Goal: Navigation & Orientation: Find specific page/section

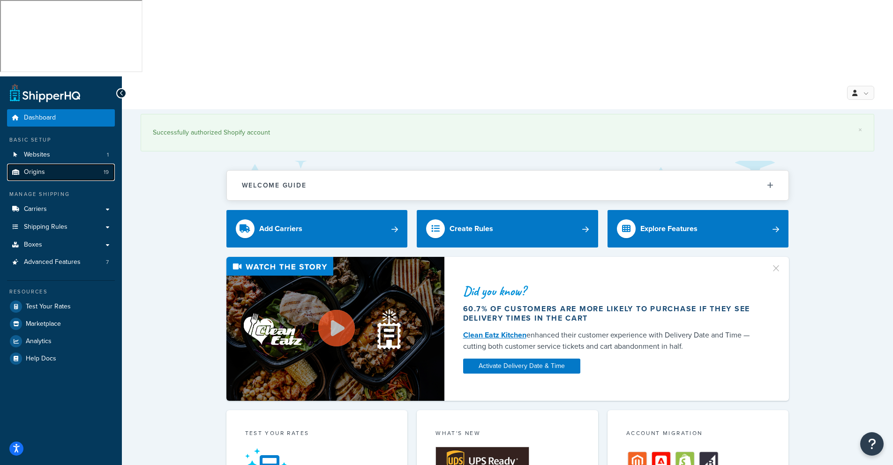
click at [27, 168] on span "Origins" at bounding box center [34, 172] width 21 height 8
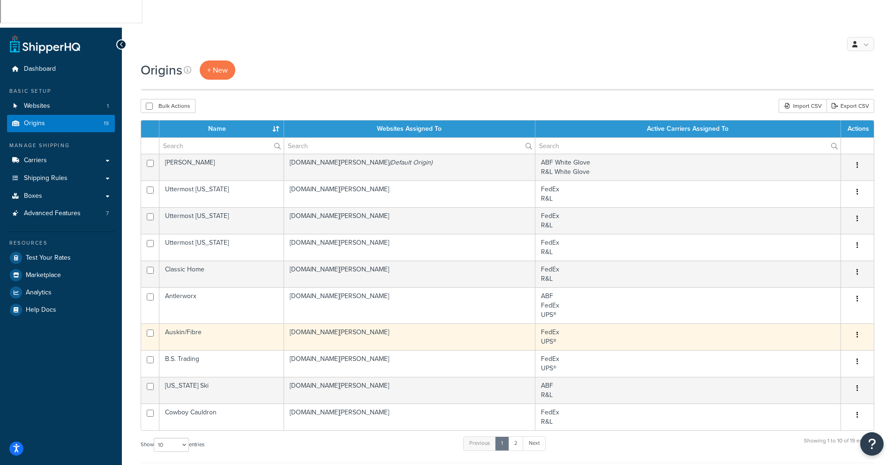
scroll to position [50, 0]
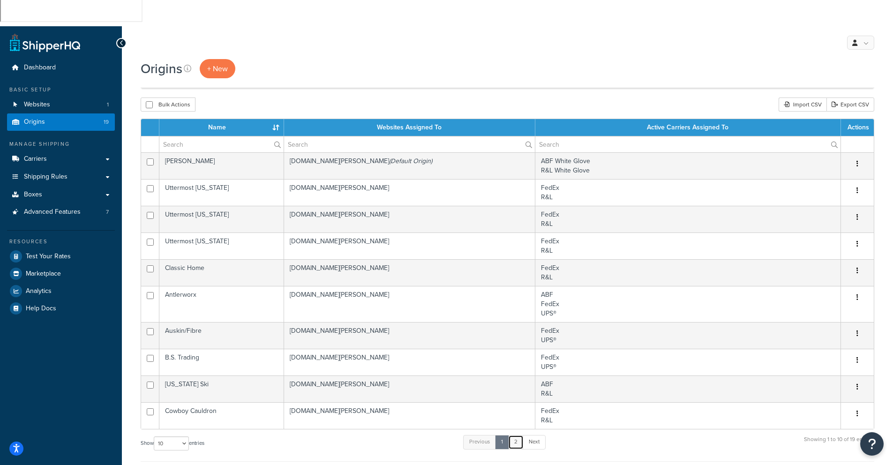
click at [517, 435] on link "2" at bounding box center [515, 442] width 15 height 14
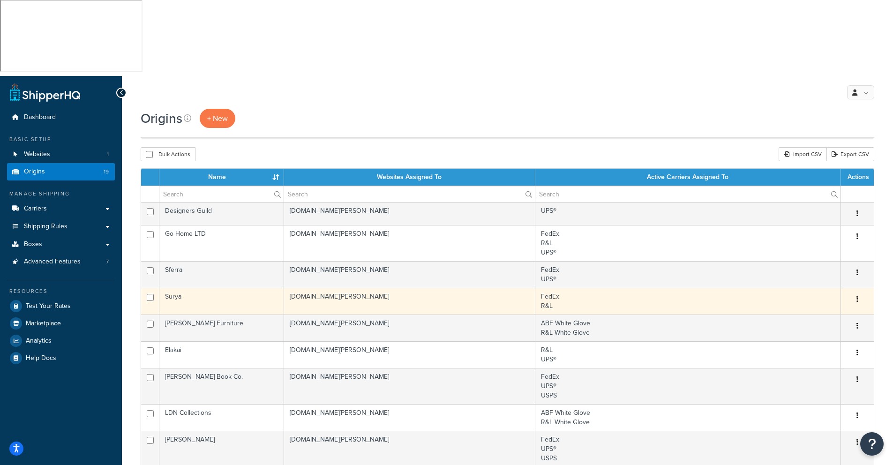
scroll to position [0, 0]
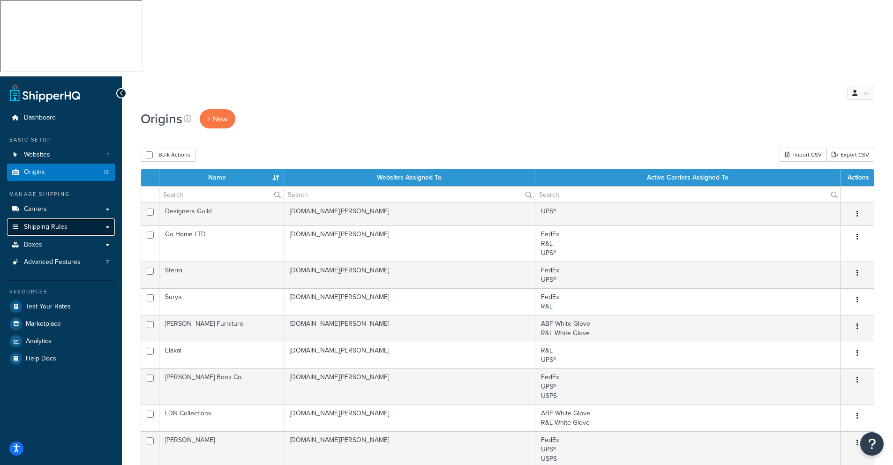
click at [64, 223] on span "Shipping Rules" at bounding box center [46, 227] width 44 height 8
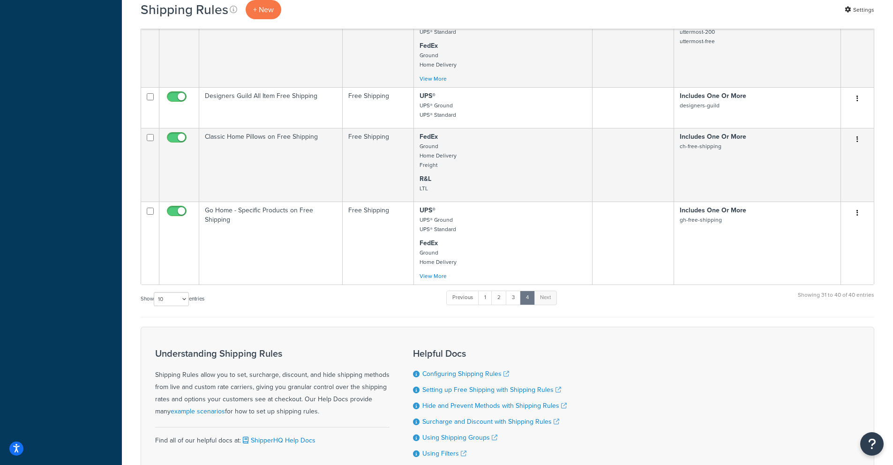
scroll to position [734, 0]
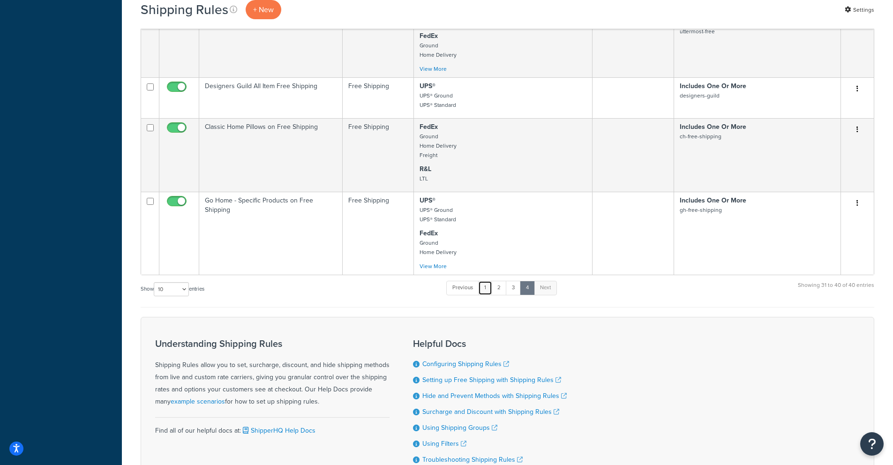
click at [488, 281] on link "1" at bounding box center [485, 288] width 14 height 14
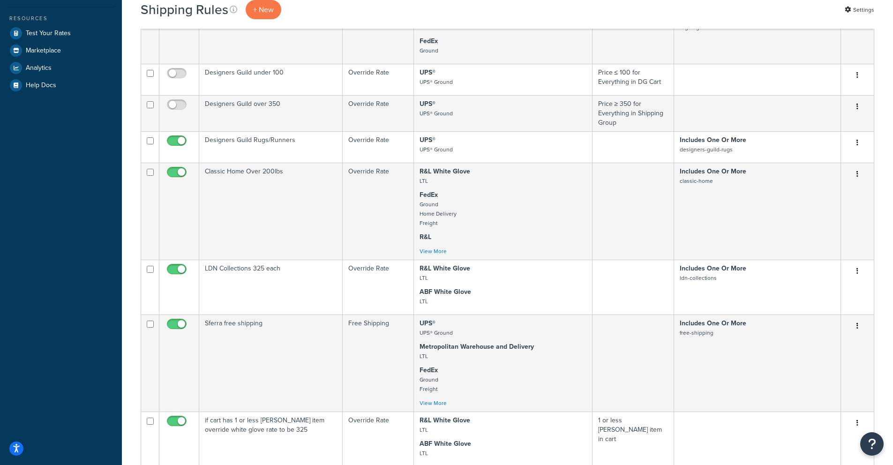
scroll to position [355, 0]
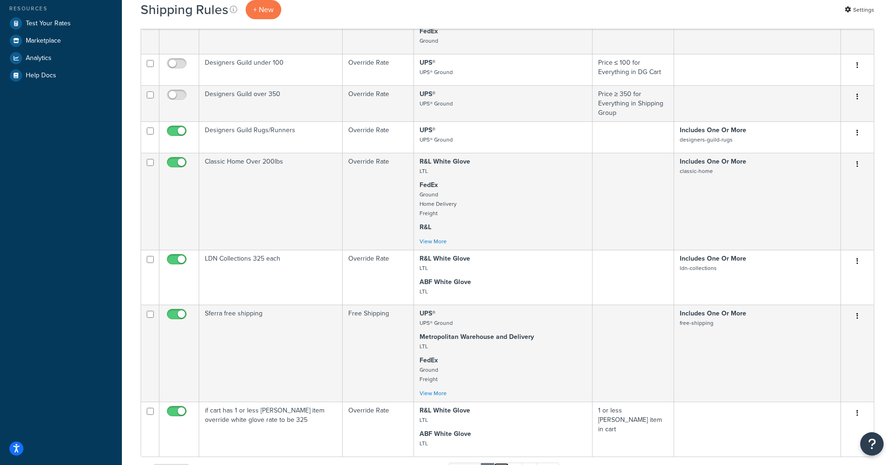
click at [503, 463] on link "2" at bounding box center [501, 470] width 15 height 14
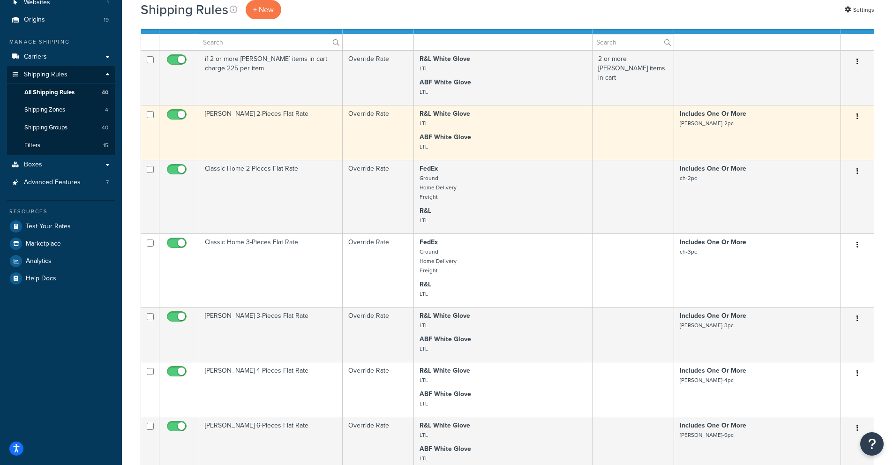
scroll to position [490, 0]
